Goal: Navigation & Orientation: Understand site structure

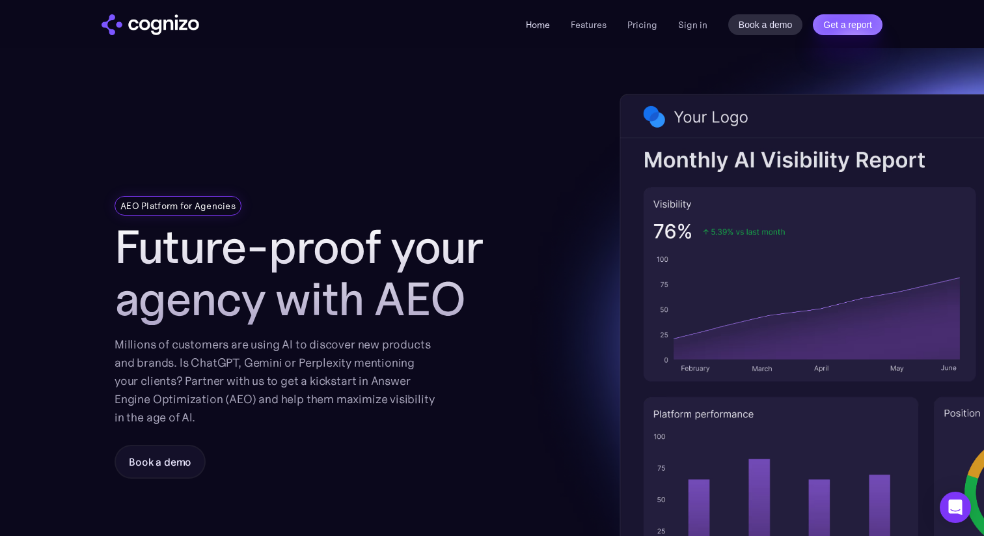
click at [488, 20] on link "Home" at bounding box center [538, 25] width 24 height 12
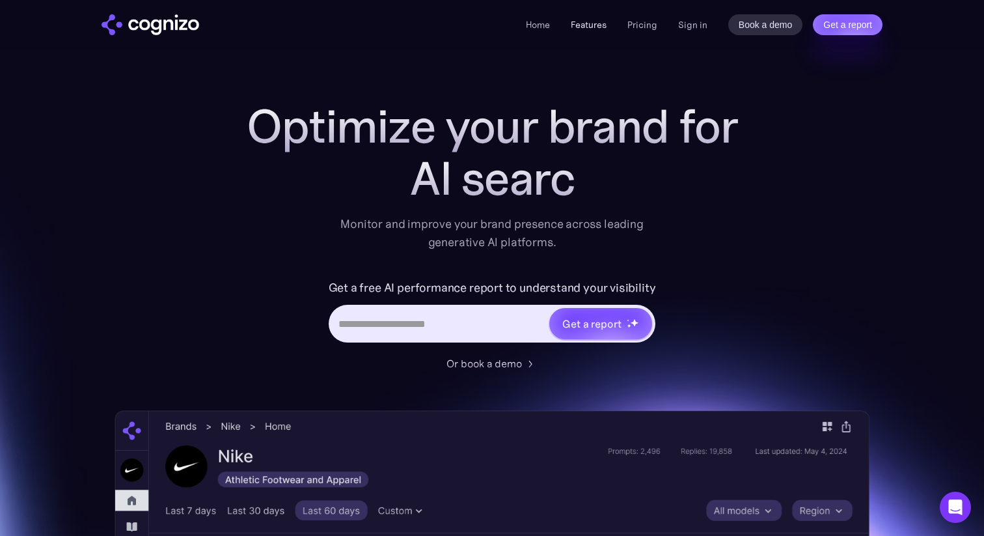
click at [597, 21] on link "Features" at bounding box center [589, 25] width 36 height 12
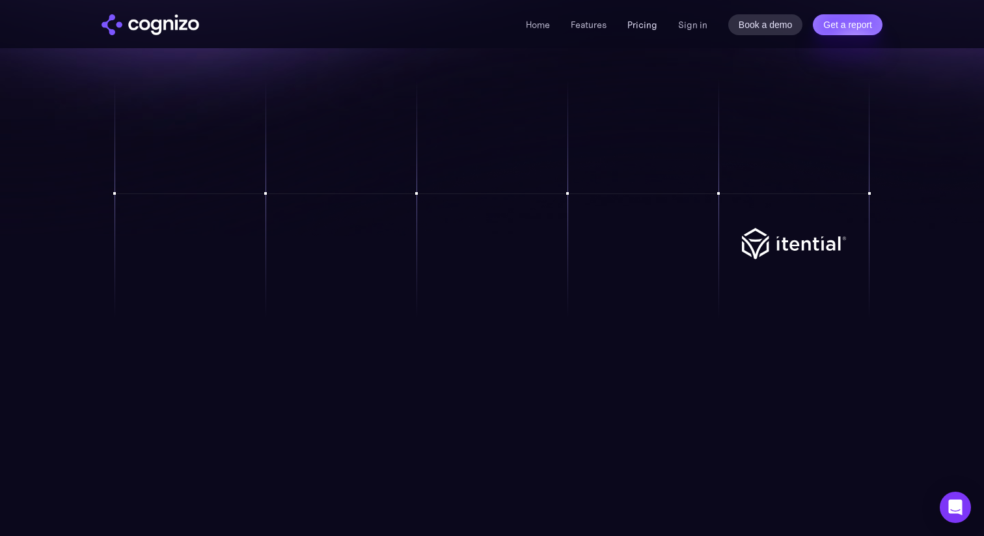
click at [640, 21] on link "Pricing" at bounding box center [642, 25] width 30 height 12
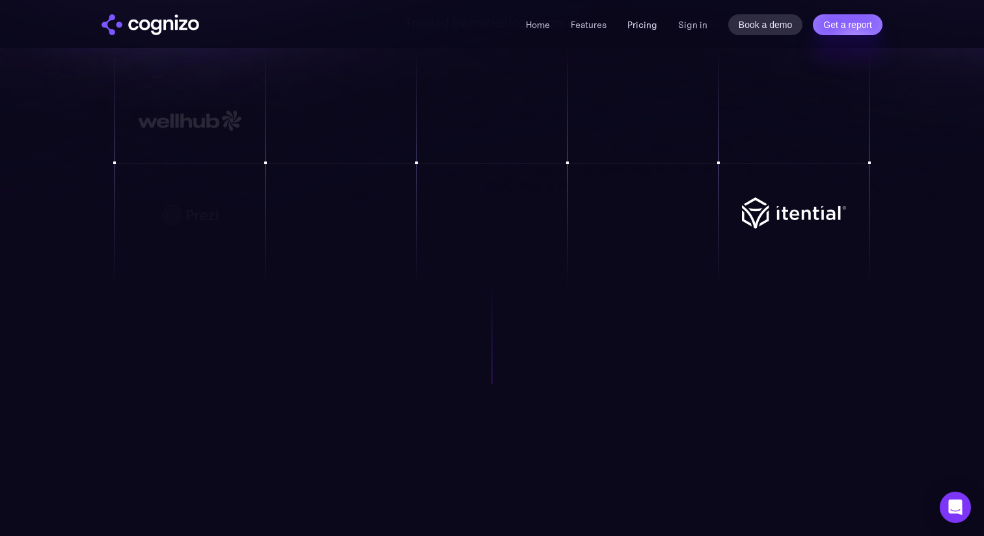
scroll to position [1189, 0]
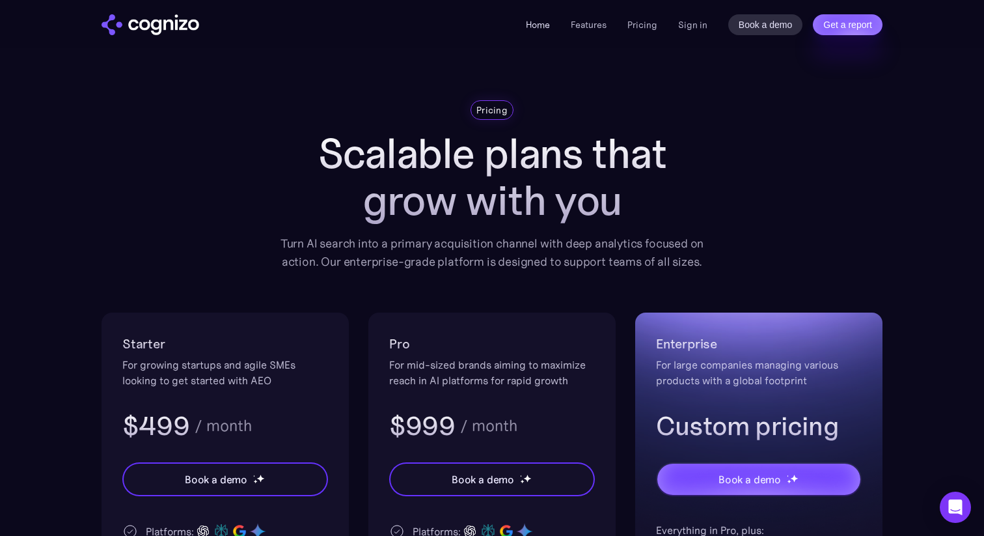
click at [538, 20] on link "Home" at bounding box center [538, 25] width 24 height 12
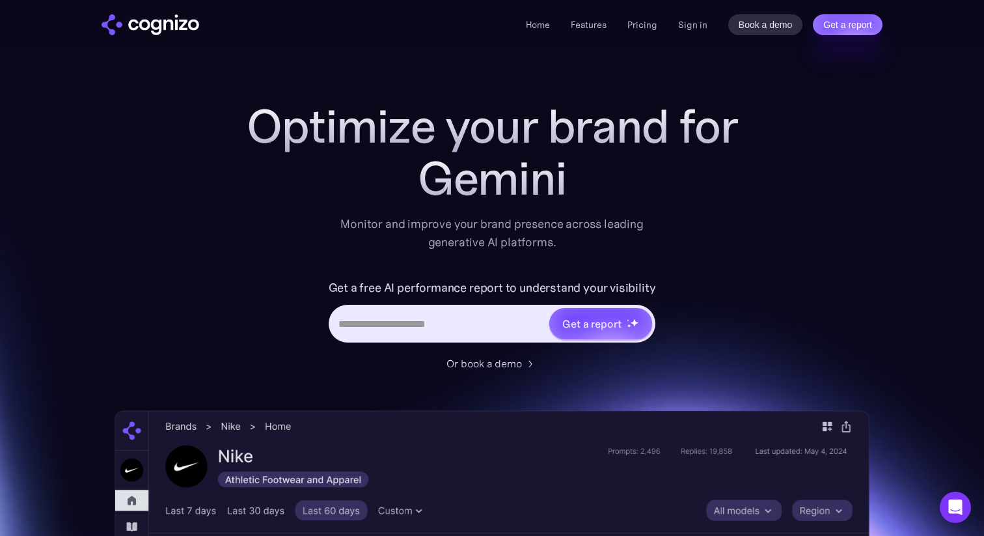
click at [122, 27] on img "home" at bounding box center [151, 24] width 98 height 21
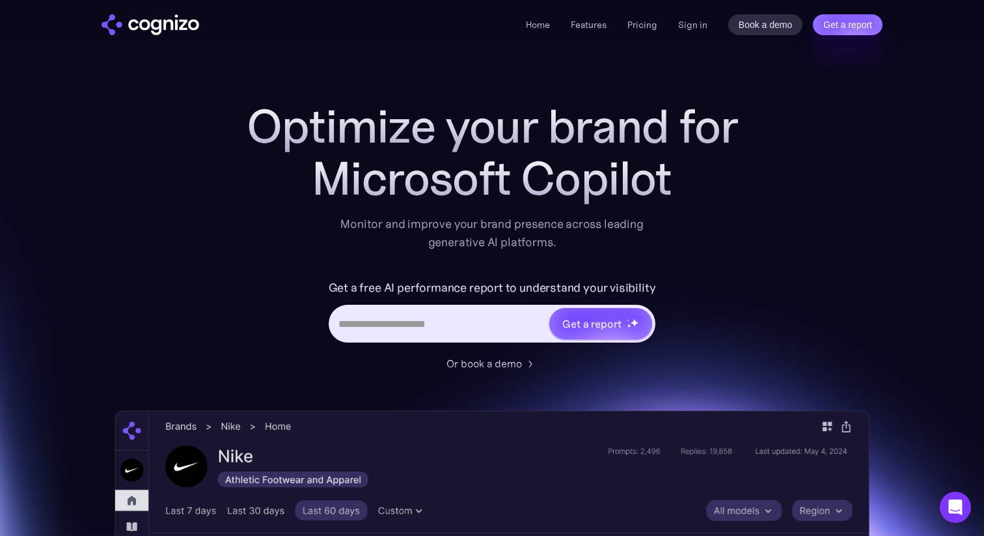
click at [594, 31] on li "Features" at bounding box center [589, 25] width 36 height 16
click at [593, 28] on link "Features" at bounding box center [589, 25] width 36 height 12
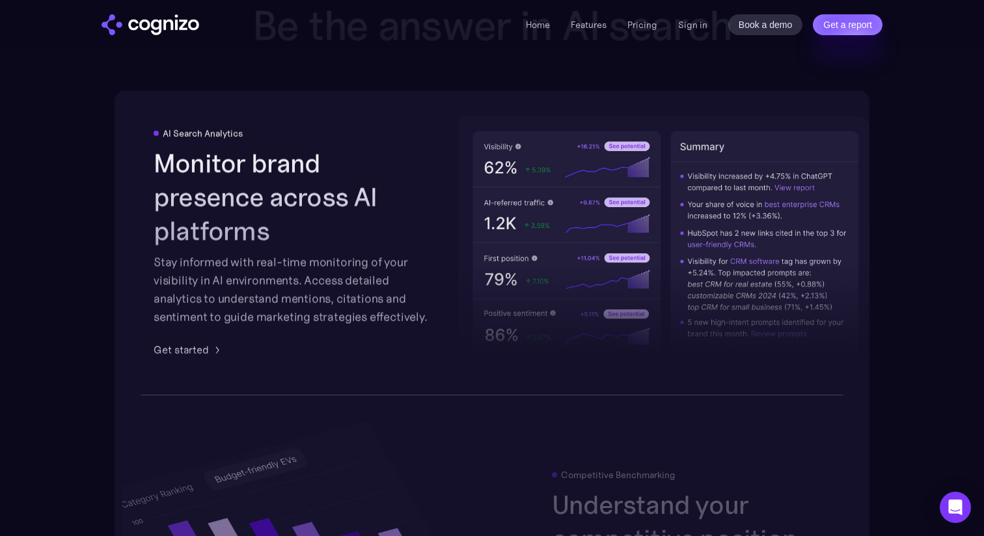
scroll to position [2320, 0]
